Goal: Task Accomplishment & Management: Manage account settings

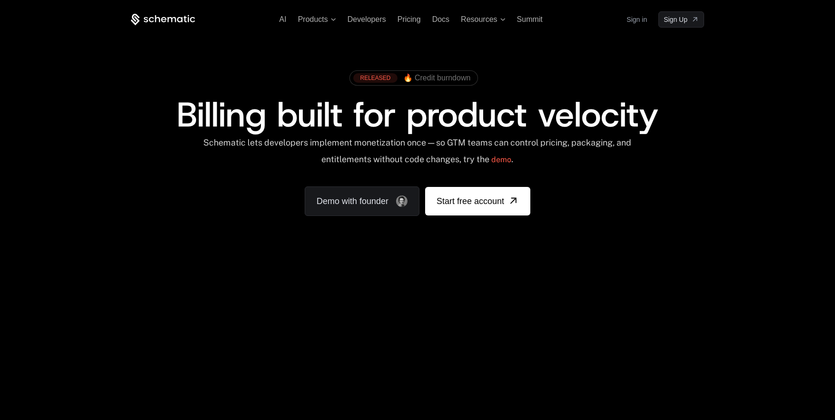
click at [630, 20] on link "Sign in" at bounding box center [636, 19] width 20 height 15
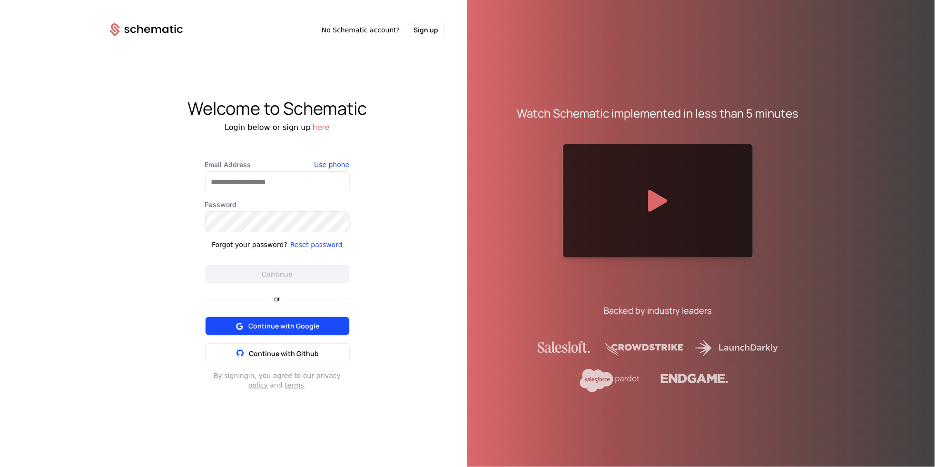
click at [264, 323] on span "Continue with Google" at bounding box center [283, 326] width 71 height 10
